Goal: Task Accomplishment & Management: Complete application form

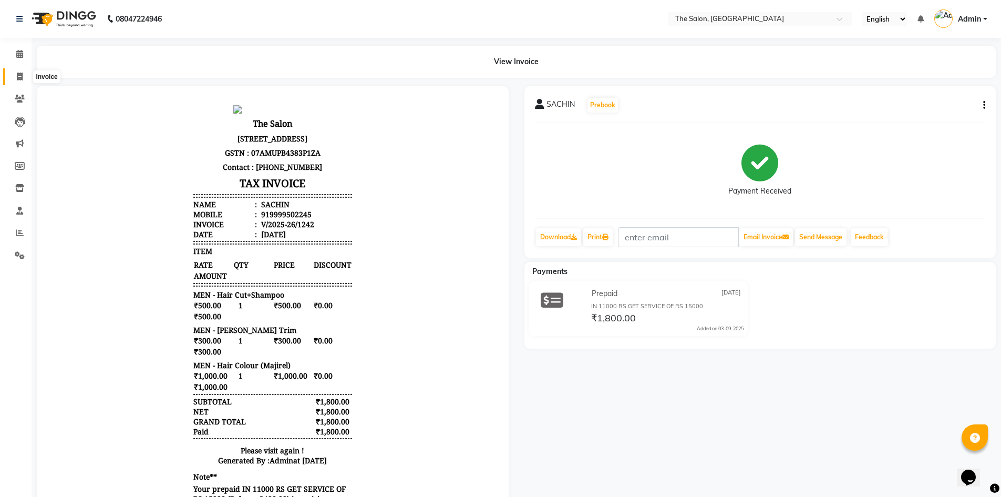
click at [23, 79] on span at bounding box center [20, 77] width 18 height 12
select select "service"
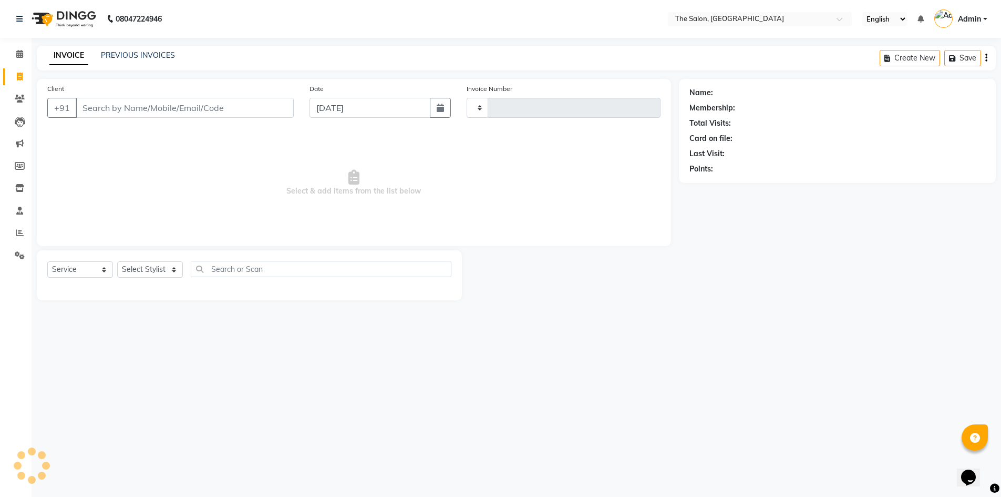
type input "1243"
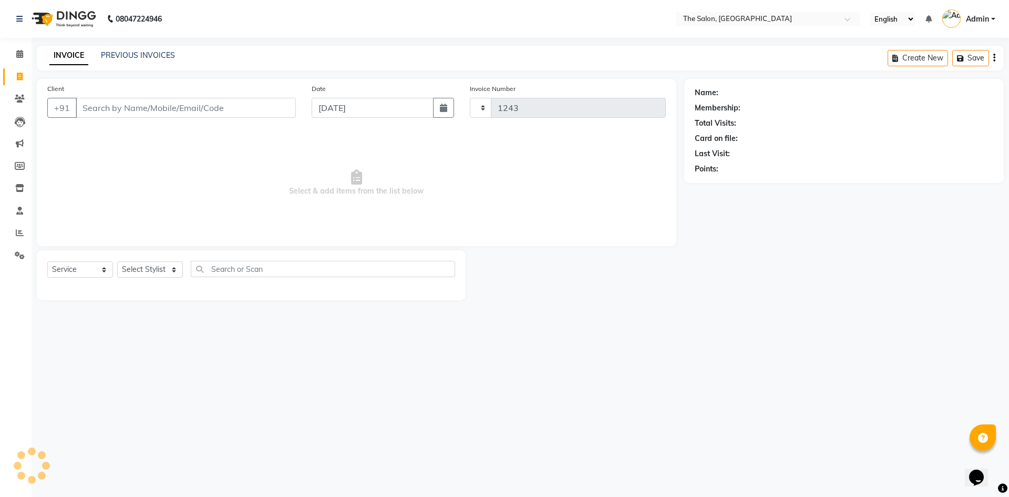
select select "4245"
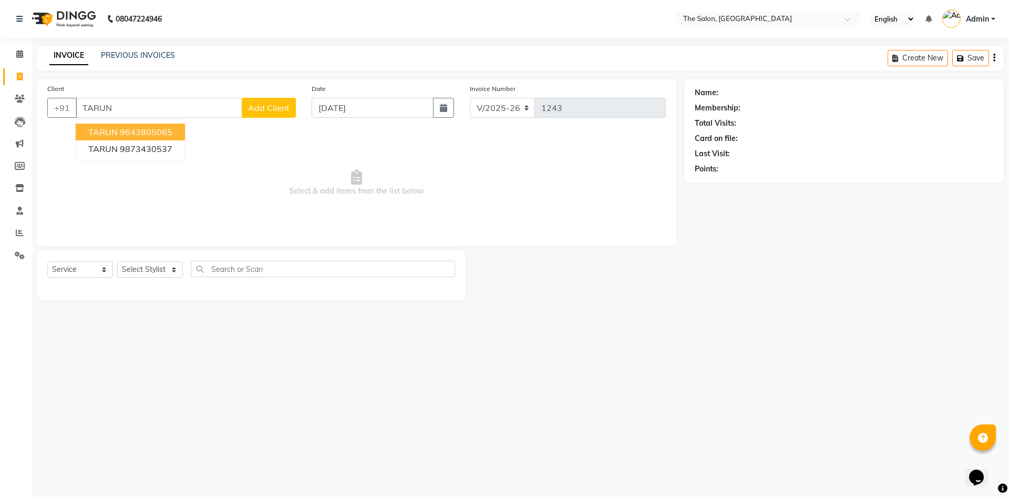
click at [177, 130] on button "TARUN 9643805065" at bounding box center [130, 131] width 109 height 17
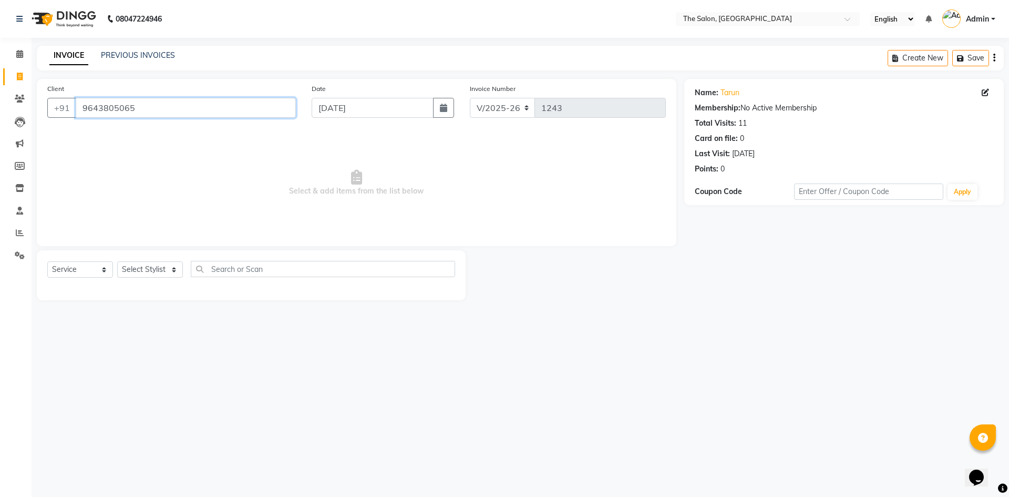
drag, startPoint x: 149, startPoint y: 110, endPoint x: 53, endPoint y: 118, distance: 96.5
click at [53, 118] on div "Client [PHONE_NUMBER]" at bounding box center [171, 104] width 264 height 43
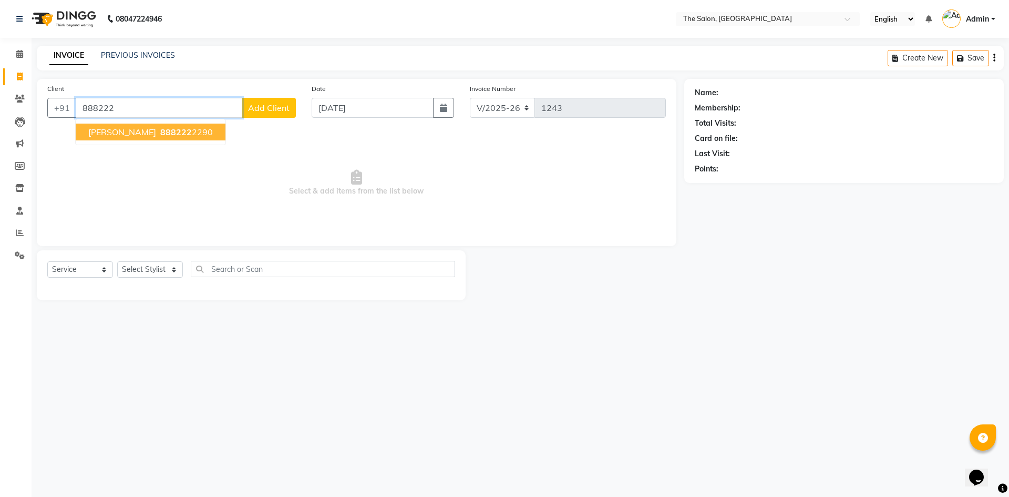
click at [160, 139] on button "[PERSON_NAME] 888222 2290" at bounding box center [151, 131] width 150 height 17
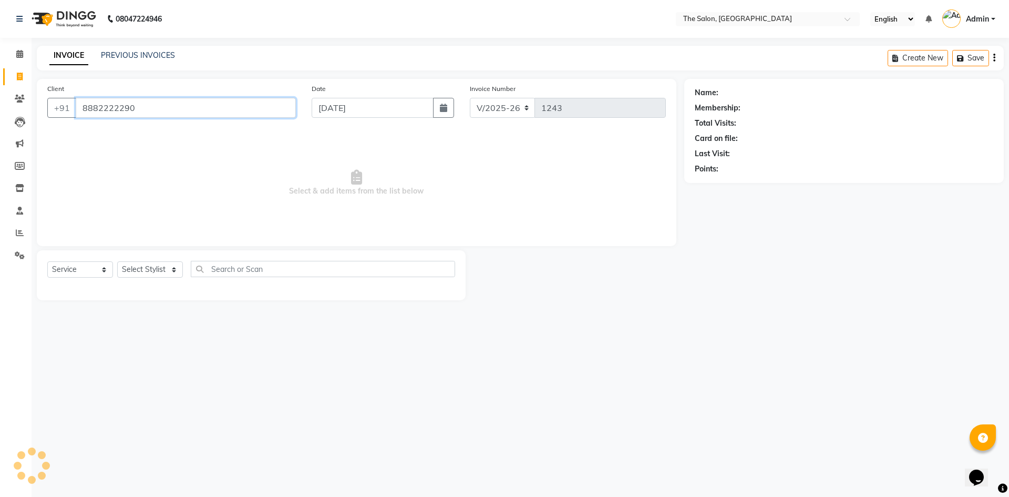
type input "8882222290"
click at [725, 186] on icon "button" at bounding box center [723, 183] width 7 height 7
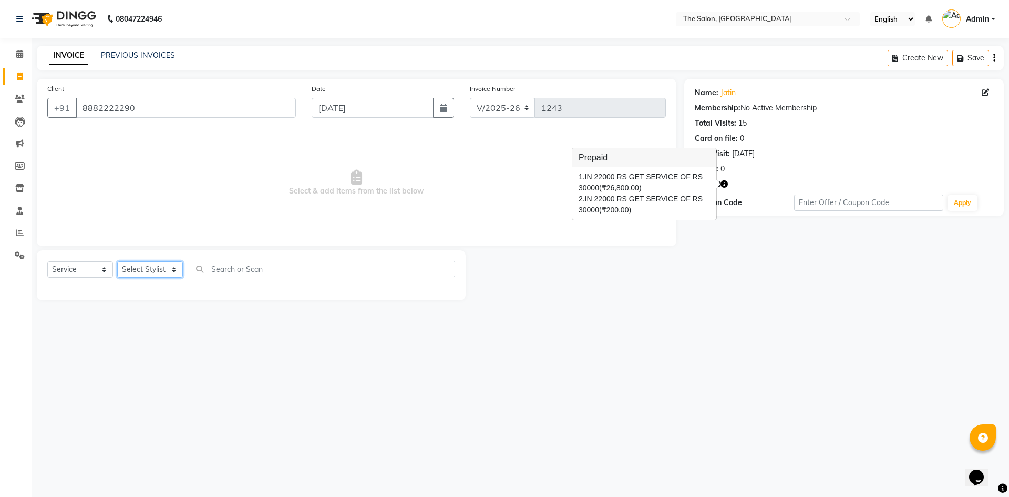
click at [166, 270] on select "Select Stylist [PERSON_NAME] [PERSON_NAME] AKASH [PERSON_NAME] ARJUN [PERSON_NA…" at bounding box center [150, 269] width 66 height 16
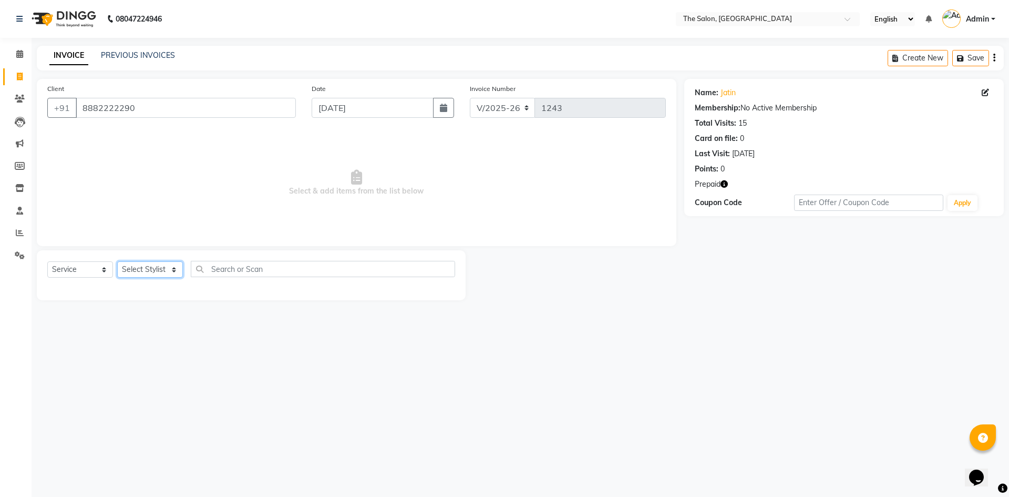
select select "22745"
click at [117, 261] on select "Select Stylist [PERSON_NAME] [PERSON_NAME] AKASH [PERSON_NAME] ARJUN [PERSON_NA…" at bounding box center [150, 269] width 66 height 16
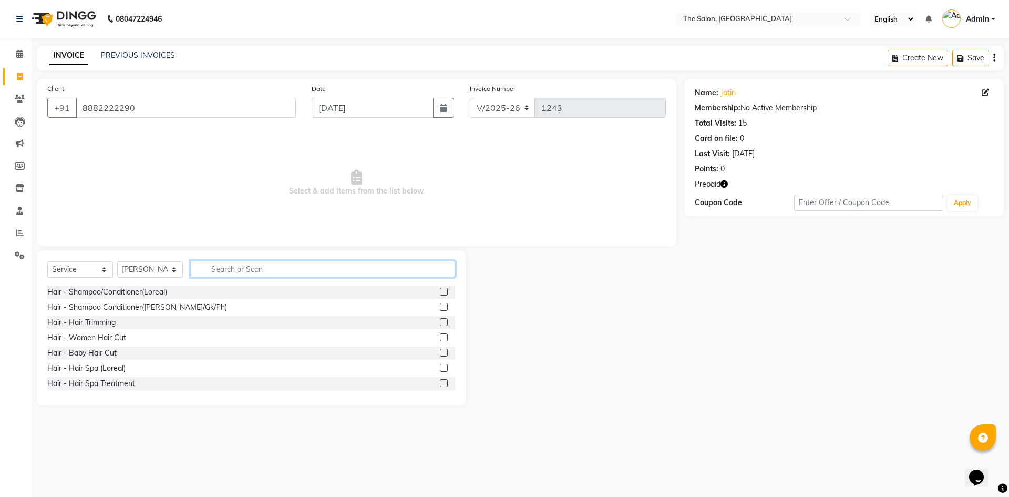
click at [251, 267] on input "text" at bounding box center [323, 269] width 264 height 16
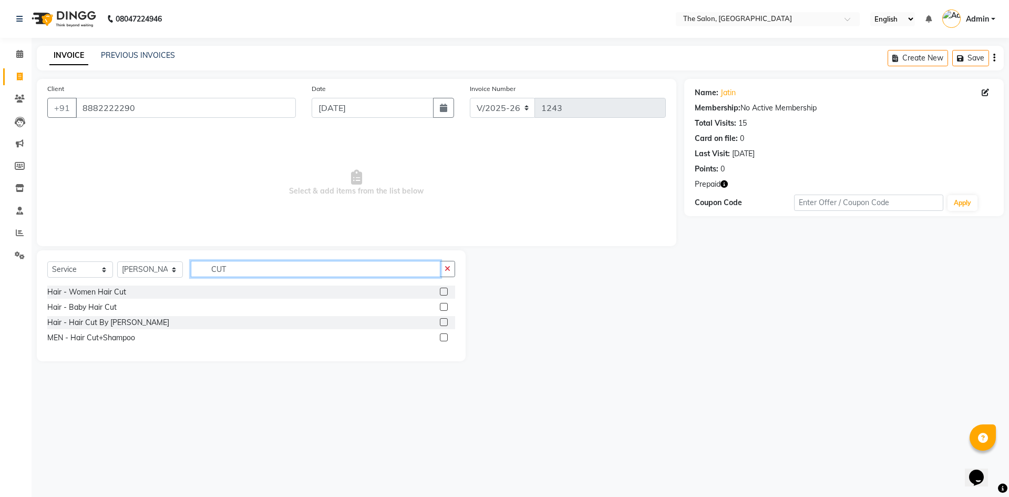
type input "CUT"
click at [442, 335] on label at bounding box center [444, 337] width 8 height 8
click at [442, 335] on input "checkbox" at bounding box center [443, 337] width 7 height 7
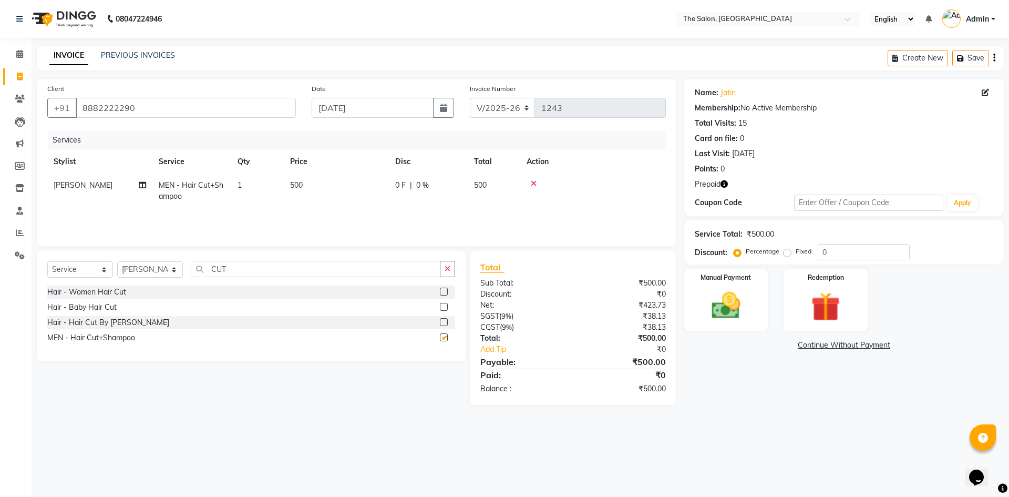
checkbox input "false"
drag, startPoint x: 237, startPoint y: 263, endPoint x: 182, endPoint y: 264, distance: 55.2
click at [182, 264] on div "Select Service Product Membership Package Voucher Prepaid Gift Card Select Styl…" at bounding box center [251, 273] width 408 height 25
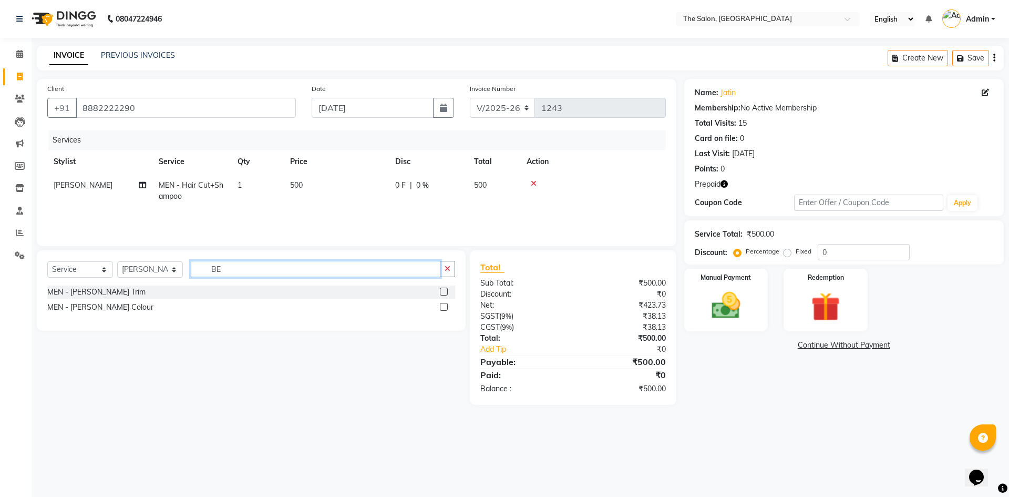
type input "BE"
click at [448, 292] on label at bounding box center [444, 291] width 8 height 8
click at [447, 292] on input "checkbox" at bounding box center [443, 291] width 7 height 7
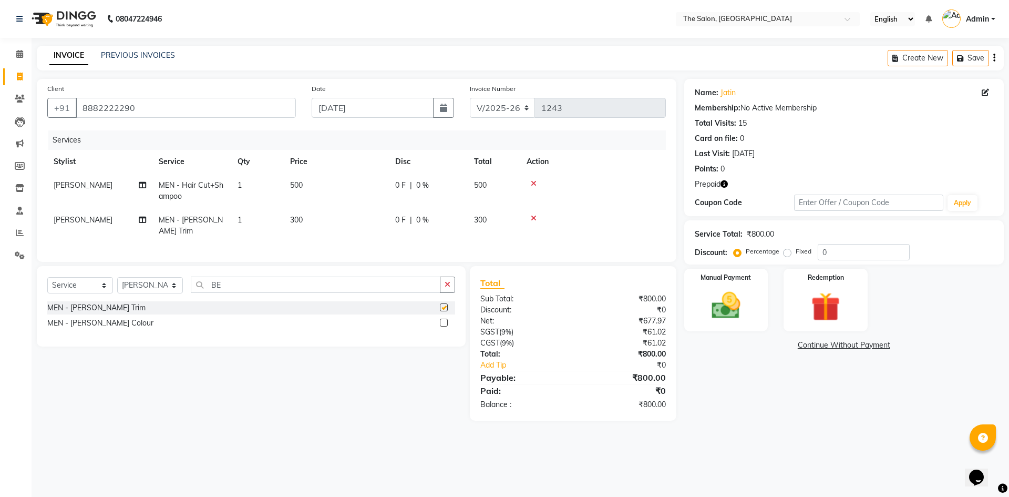
checkbox input "false"
drag, startPoint x: 240, startPoint y: 283, endPoint x: 168, endPoint y: 291, distance: 71.9
click at [168, 291] on div "Select Service Product Membership Package Voucher Prepaid Gift Card Select Styl…" at bounding box center [251, 288] width 408 height 25
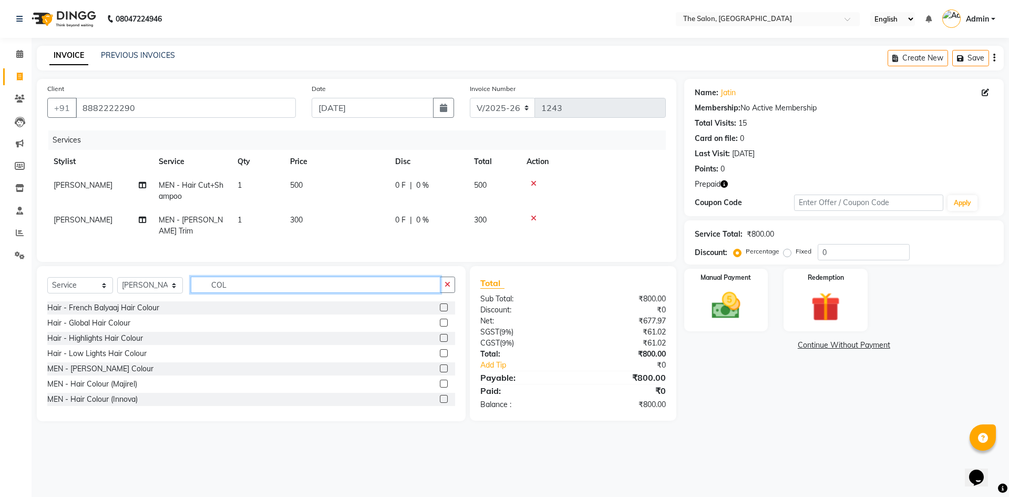
type input "COL"
click at [440, 395] on label at bounding box center [444, 399] width 8 height 8
click at [440, 396] on input "checkbox" at bounding box center [443, 399] width 7 height 7
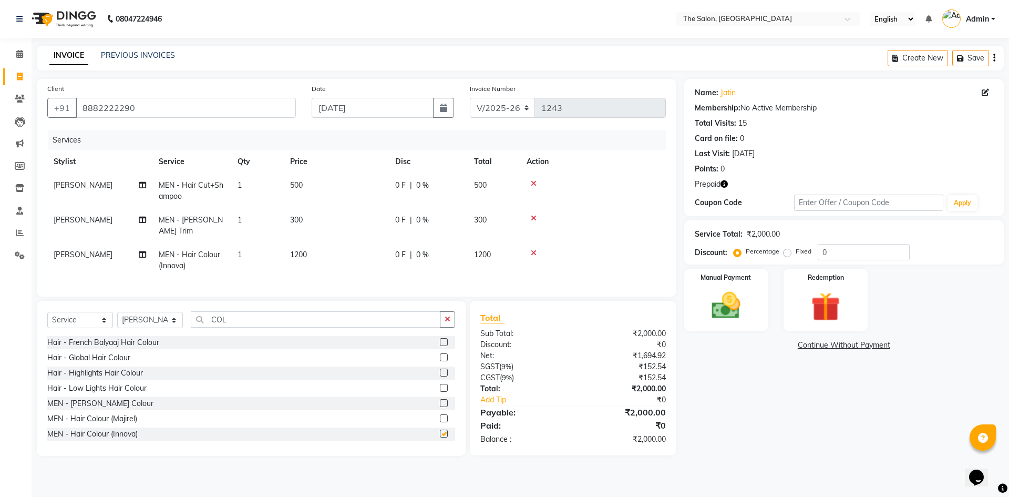
checkbox input "false"
drag, startPoint x: 242, startPoint y: 311, endPoint x: 183, endPoint y: 308, distance: 58.9
click at [183, 311] on div "Select Service Product Membership Package Voucher Prepaid Gift Card Select Styl…" at bounding box center [251, 323] width 408 height 25
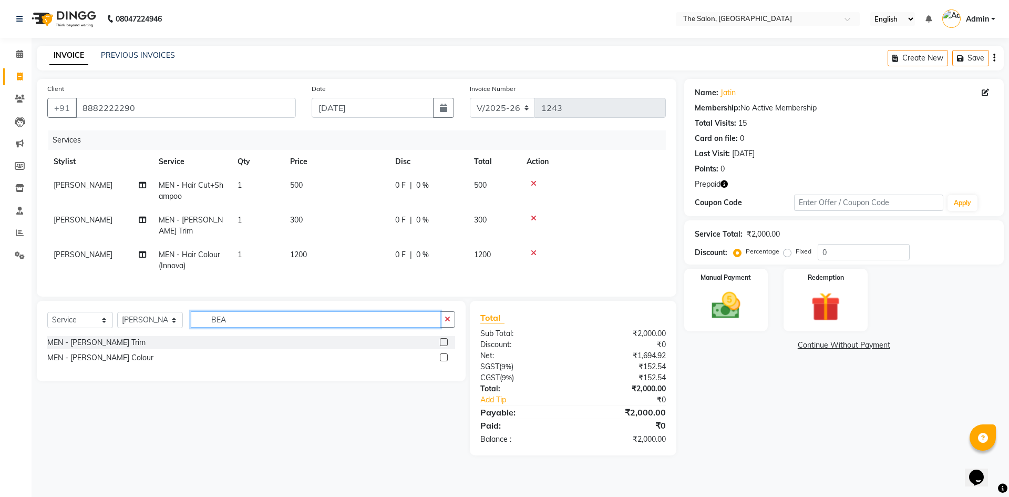
type input "BEA"
click at [442, 353] on label at bounding box center [444, 357] width 8 height 8
click at [442, 354] on input "checkbox" at bounding box center [443, 357] width 7 height 7
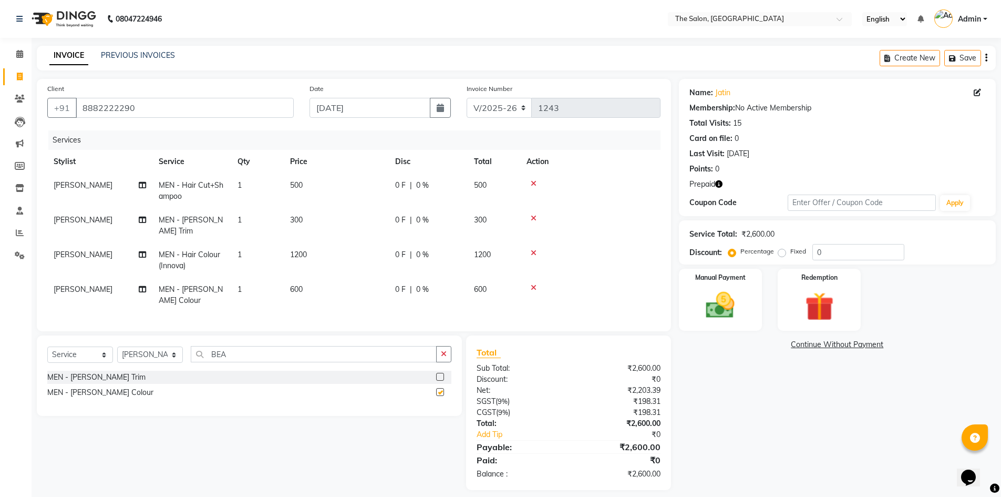
checkbox input "false"
click at [302, 277] on td "600" at bounding box center [336, 294] width 105 height 35
select select "22745"
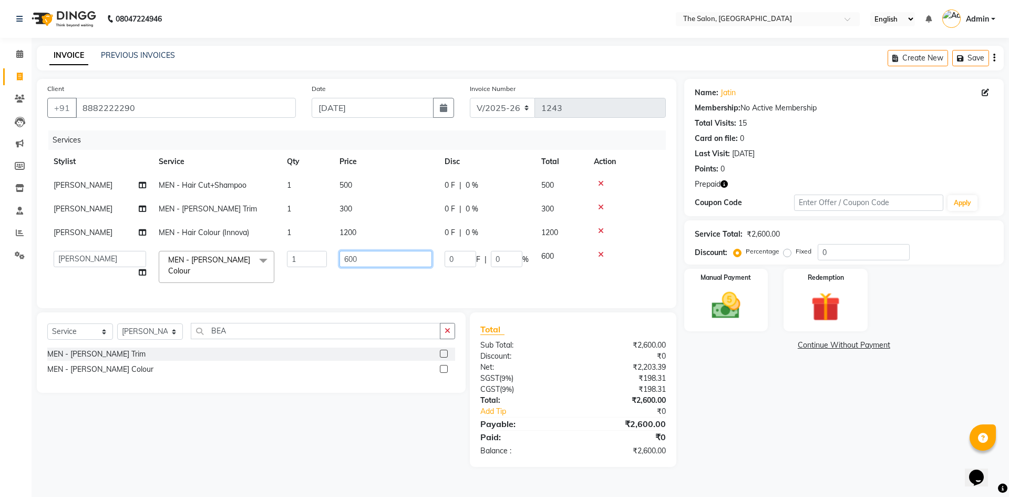
drag, startPoint x: 358, startPoint y: 258, endPoint x: 340, endPoint y: 267, distance: 20.4
click at [340, 267] on td "600" at bounding box center [385, 266] width 105 height 45
type input "700"
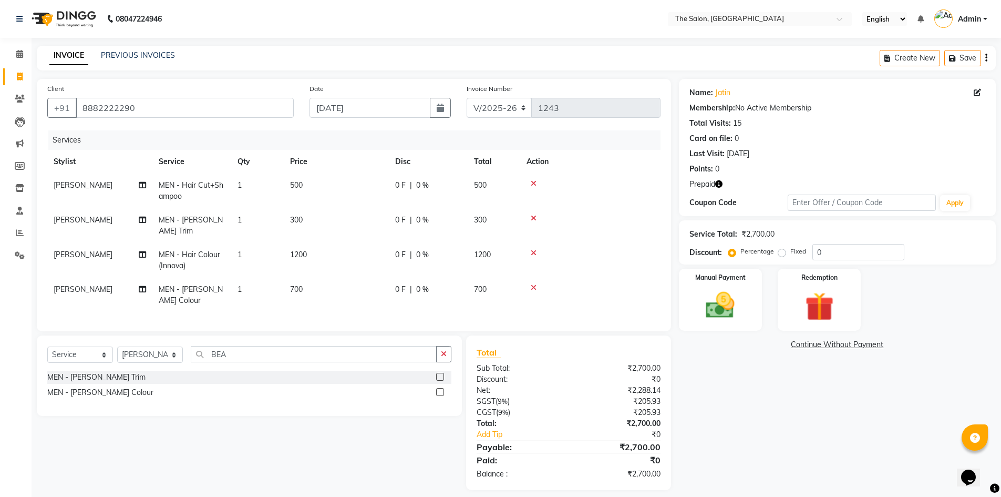
click at [353, 290] on div "Services Stylist Service Qty Price Disc Total Action AMIT MEN - Hair Cut+Shampo…" at bounding box center [353, 225] width 613 height 190
click at [845, 295] on div "Redemption" at bounding box center [819, 299] width 87 height 65
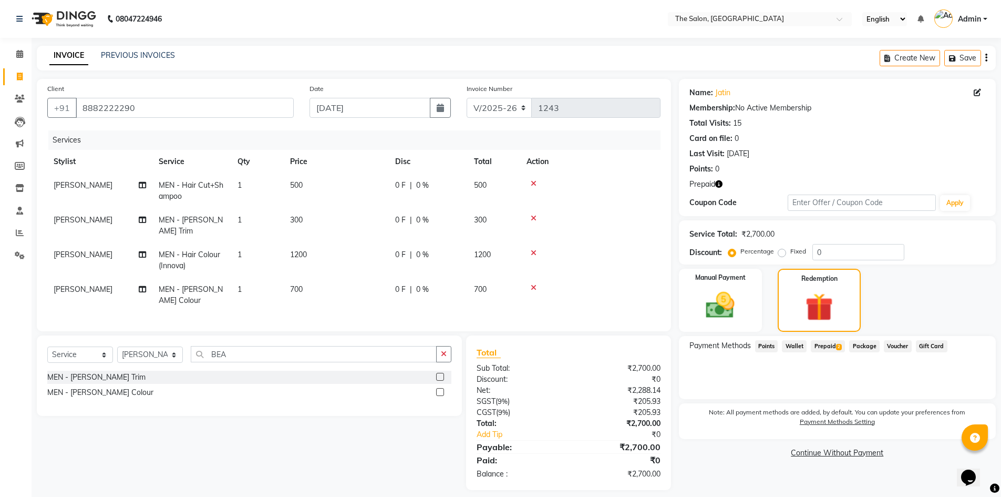
click at [815, 343] on span "Prepaid 2" at bounding box center [828, 346] width 34 height 12
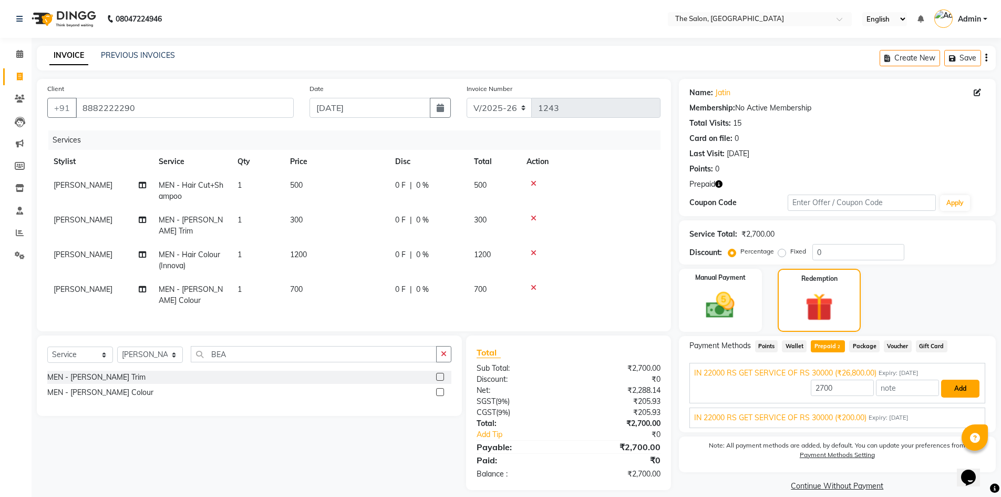
click at [948, 387] on button "Add" at bounding box center [960, 388] width 38 height 18
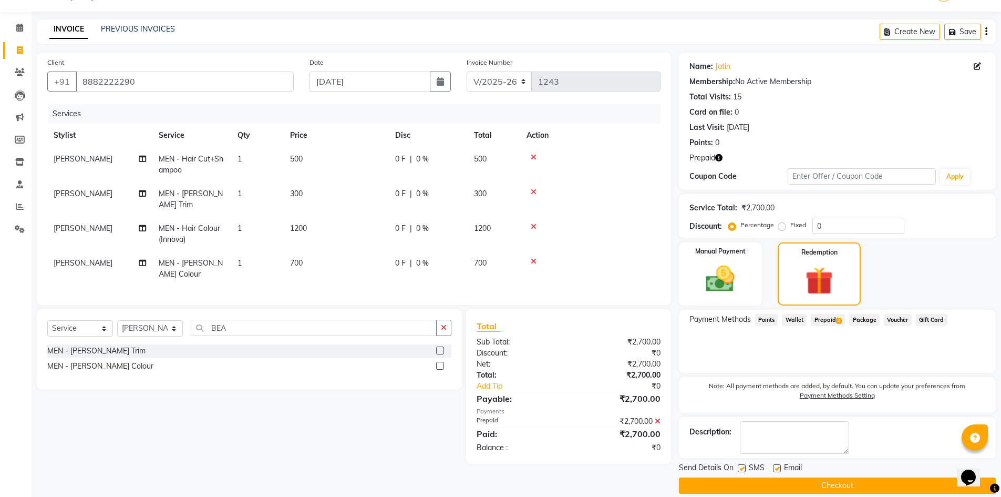
scroll to position [39, 0]
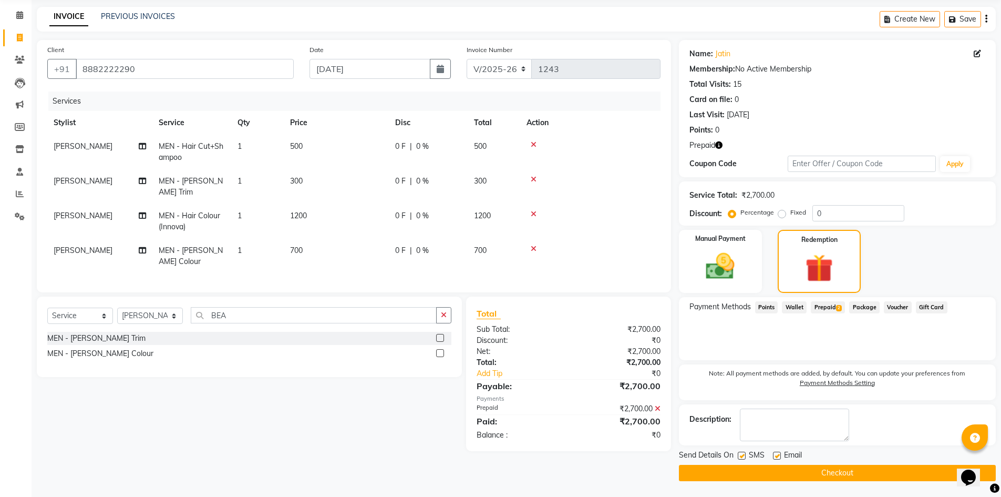
click at [846, 475] on button "Checkout" at bounding box center [837, 472] width 317 height 16
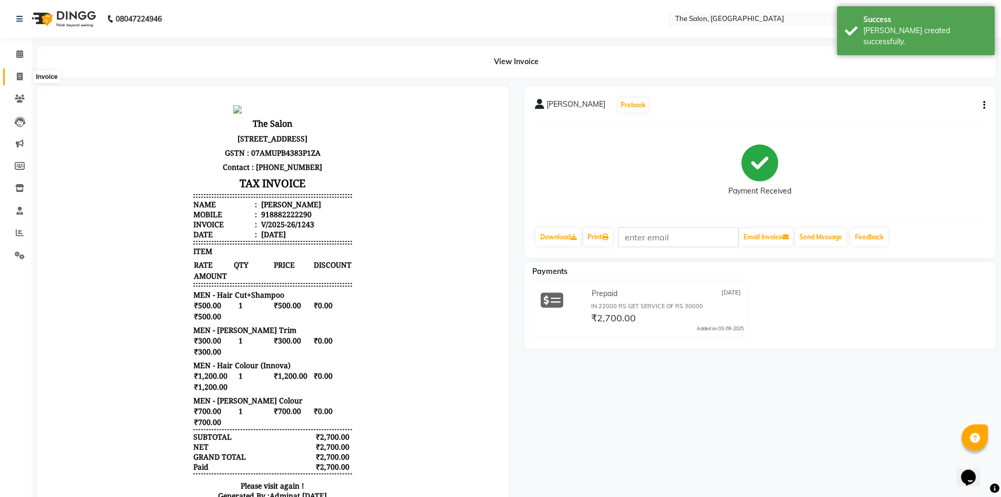
click at [12, 78] on span at bounding box center [20, 77] width 18 height 12
select select "service"
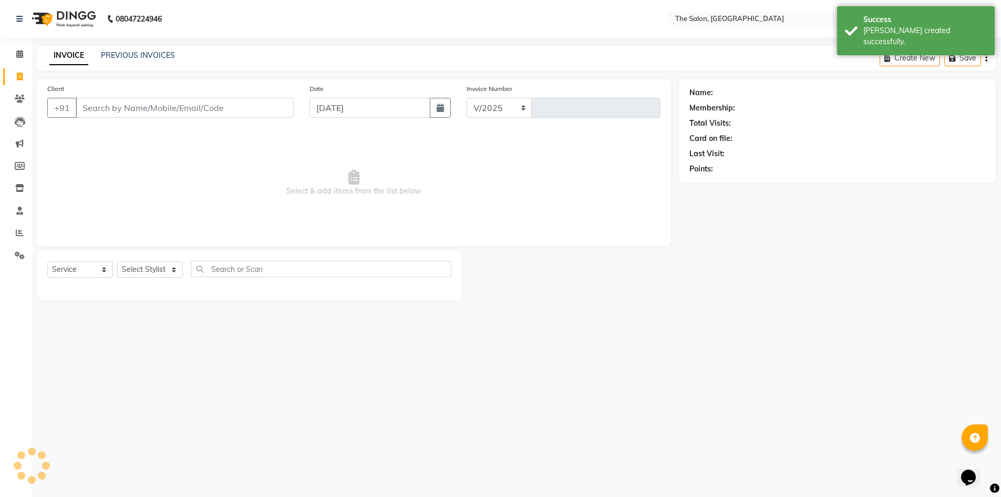
select select "4245"
type input "1244"
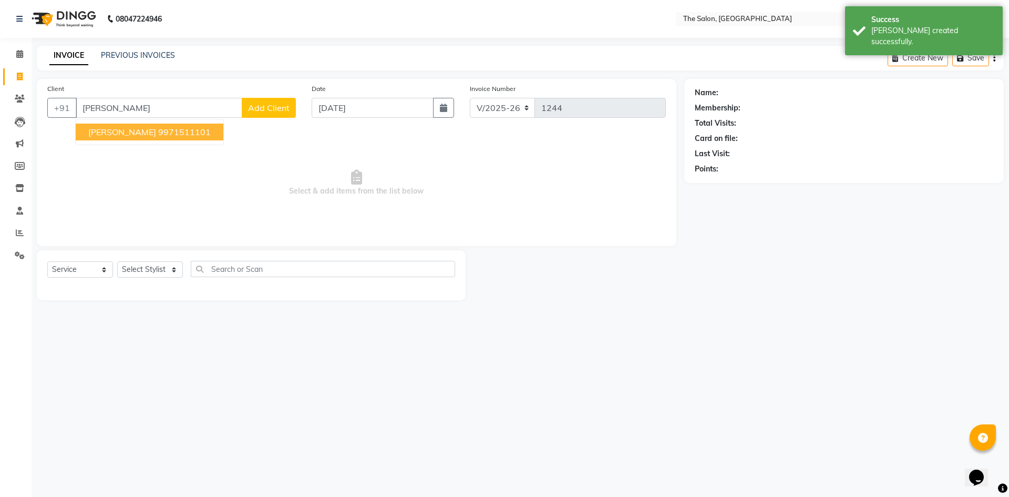
click at [159, 129] on ngb-highlight "9971511101" at bounding box center [184, 132] width 53 height 11
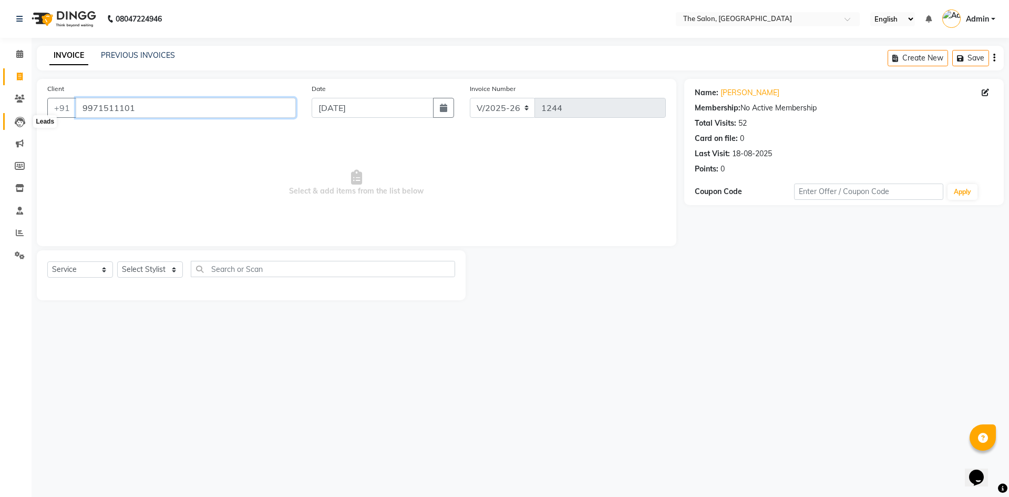
drag, startPoint x: 151, startPoint y: 104, endPoint x: 27, endPoint y: 116, distance: 124.6
click at [27, 116] on app-home "08047224946 Select Location × The Salon, Rajouri Garden English ENGLISH Español…" at bounding box center [504, 158] width 1009 height 316
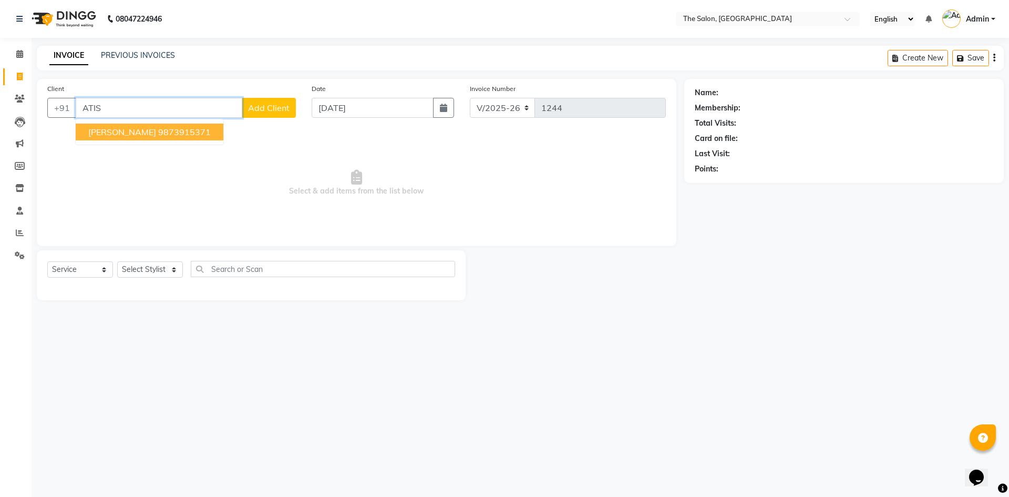
click at [158, 130] on ngb-highlight "9873915371" at bounding box center [184, 132] width 53 height 11
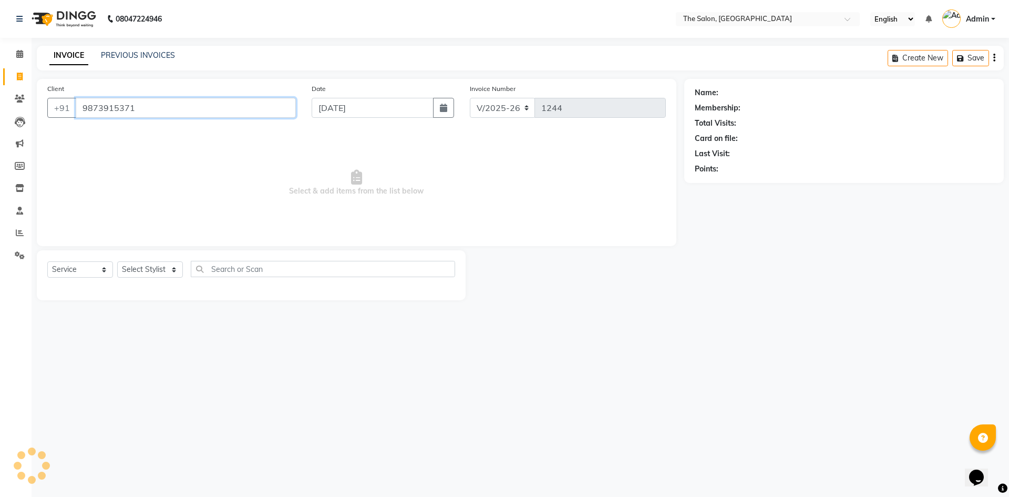
type input "9873915371"
click at [725, 184] on icon "button" at bounding box center [723, 183] width 7 height 7
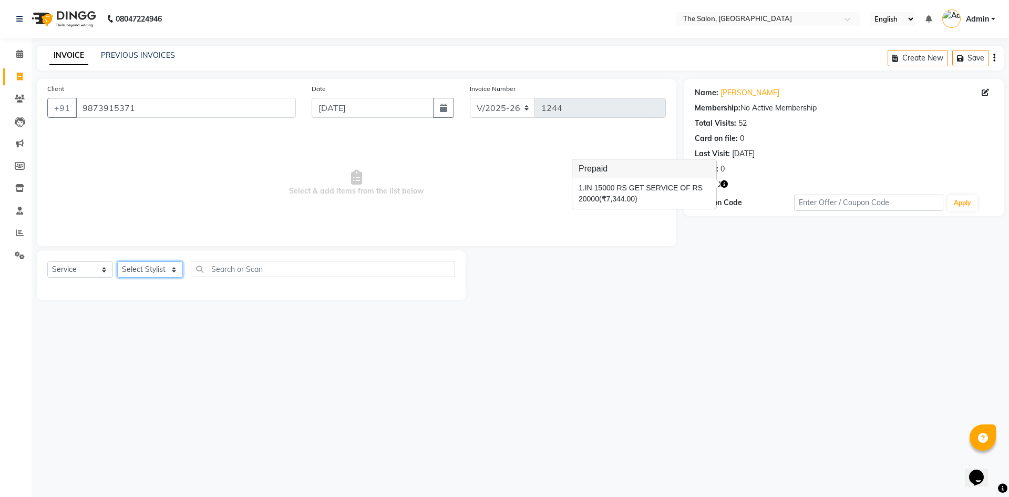
click at [171, 270] on select "Select Stylist [PERSON_NAME] [PERSON_NAME] AKASH [PERSON_NAME] ARJUN [PERSON_NA…" at bounding box center [150, 269] width 66 height 16
select select "22745"
click at [117, 261] on select "Select Stylist [PERSON_NAME] [PERSON_NAME] AKASH [PERSON_NAME] ARJUN [PERSON_NA…" at bounding box center [150, 269] width 66 height 16
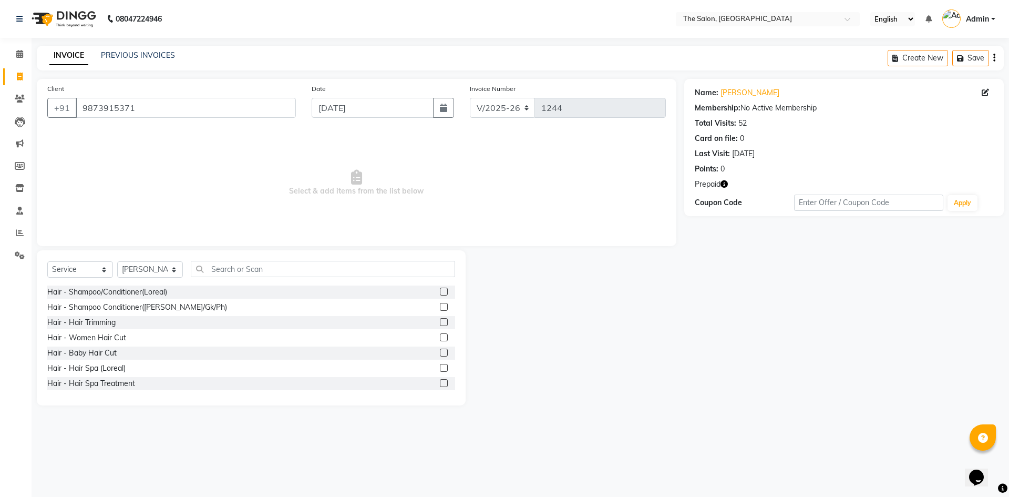
click at [342, 277] on div "Select Service Product Membership Package Voucher Prepaid Gift Card Select Styl…" at bounding box center [251, 273] width 408 height 25
click at [346, 270] on input "text" at bounding box center [323, 269] width 264 height 16
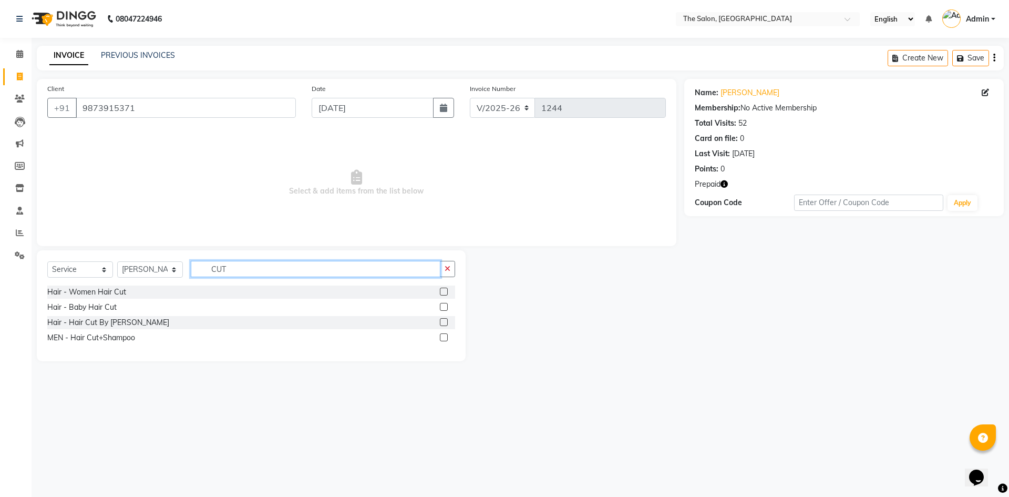
type input "CUT"
click at [445, 338] on label at bounding box center [444, 337] width 8 height 8
click at [445, 338] on input "checkbox" at bounding box center [443, 337] width 7 height 7
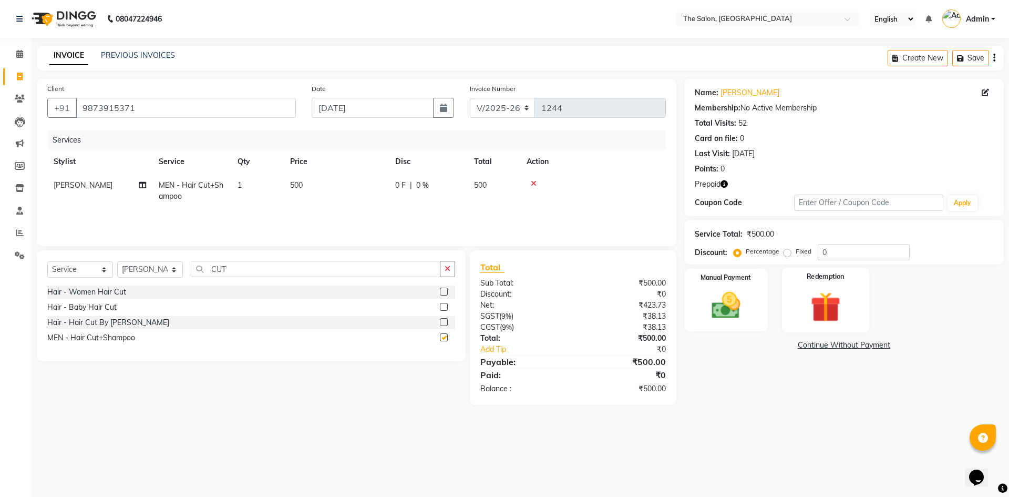
checkbox input "false"
click at [861, 294] on div "Redemption" at bounding box center [825, 299] width 87 height 65
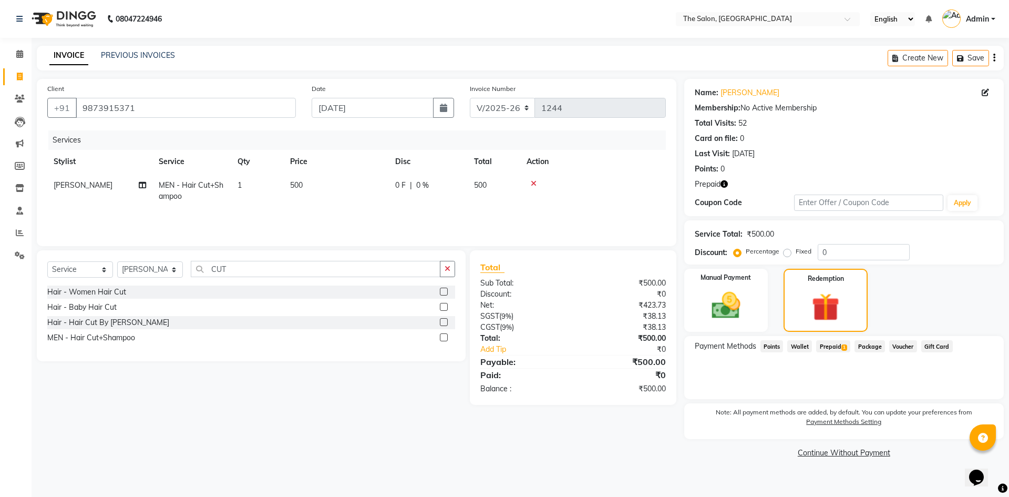
click at [818, 338] on div "Payment Methods Points Wallet Prepaid 1 Package Voucher Gift Card" at bounding box center [843, 367] width 319 height 63
click at [824, 345] on span "Prepaid 1" at bounding box center [833, 346] width 34 height 12
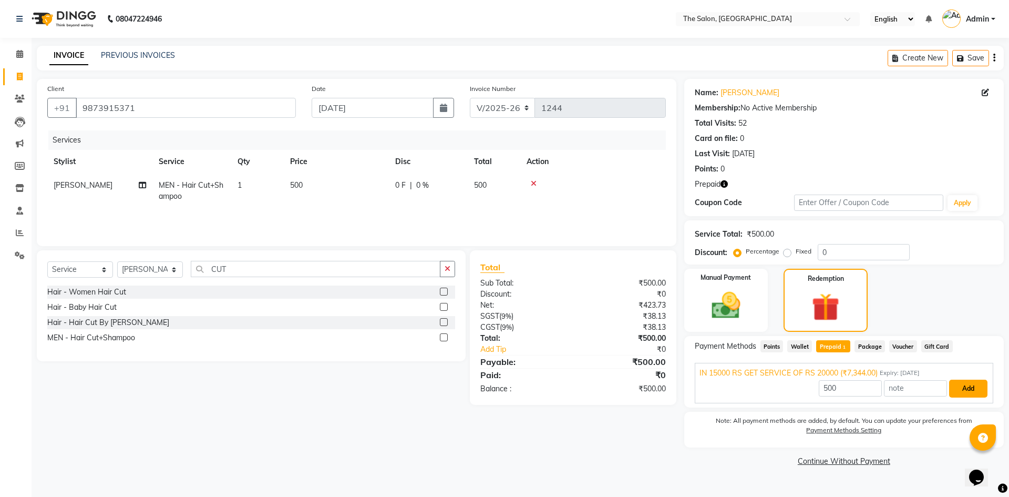
click at [976, 385] on button "Add" at bounding box center [968, 388] width 38 height 18
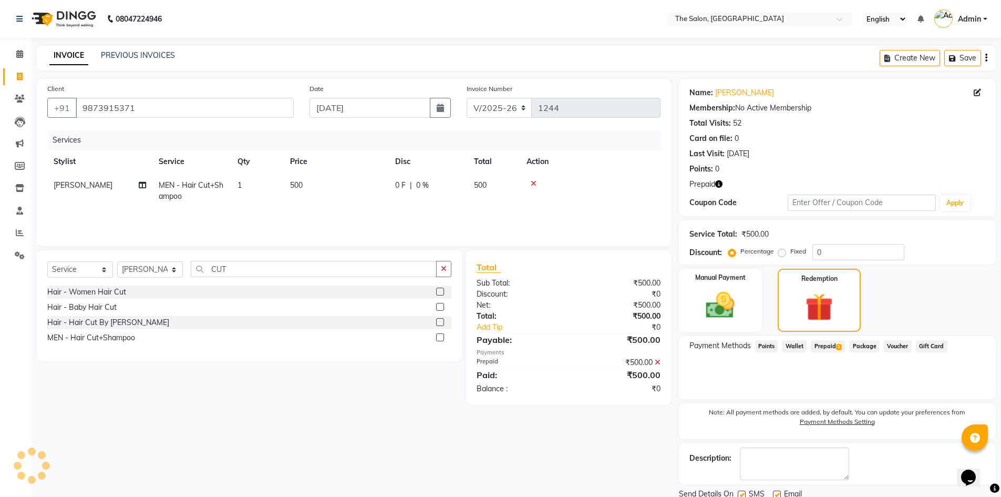
scroll to position [39, 0]
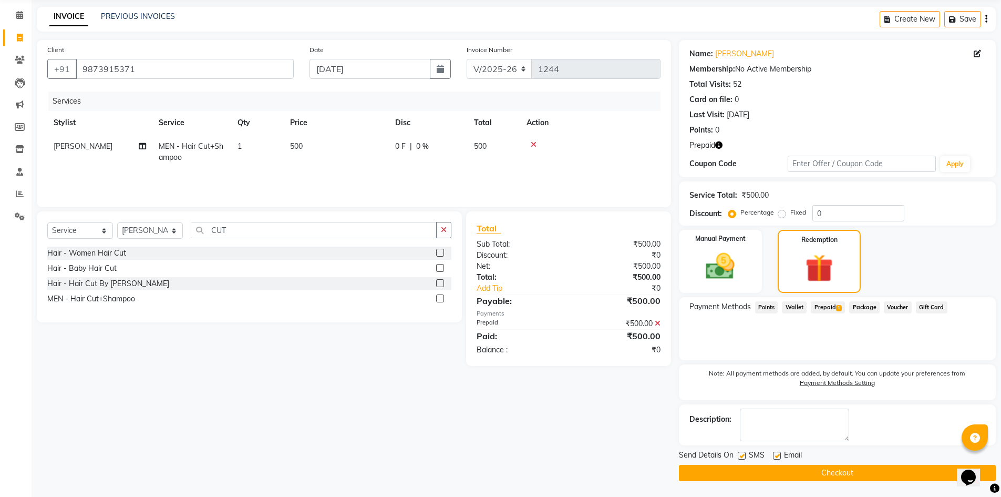
click at [799, 471] on button "Checkout" at bounding box center [837, 472] width 317 height 16
